Goal: Navigation & Orientation: Find specific page/section

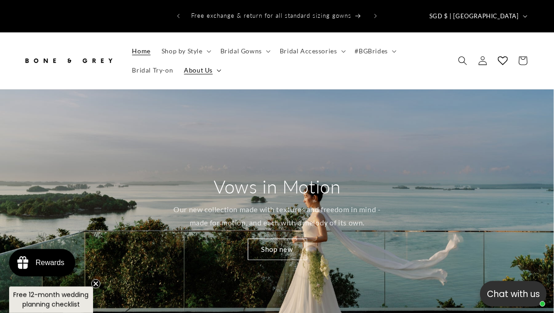
click at [202, 66] on span "About Us" at bounding box center [198, 70] width 29 height 8
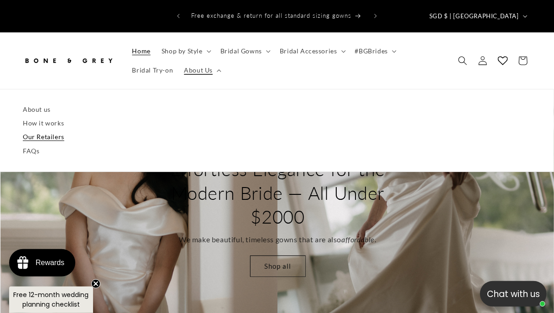
scroll to position [0, 554]
click at [89, 130] on link "Our Retailers" at bounding box center [277, 137] width 508 height 14
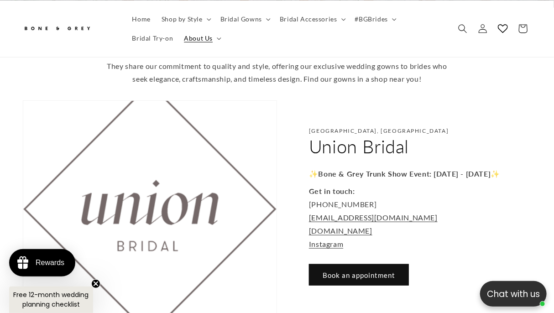
scroll to position [0, 361]
